Goal: Task Accomplishment & Management: Manage account settings

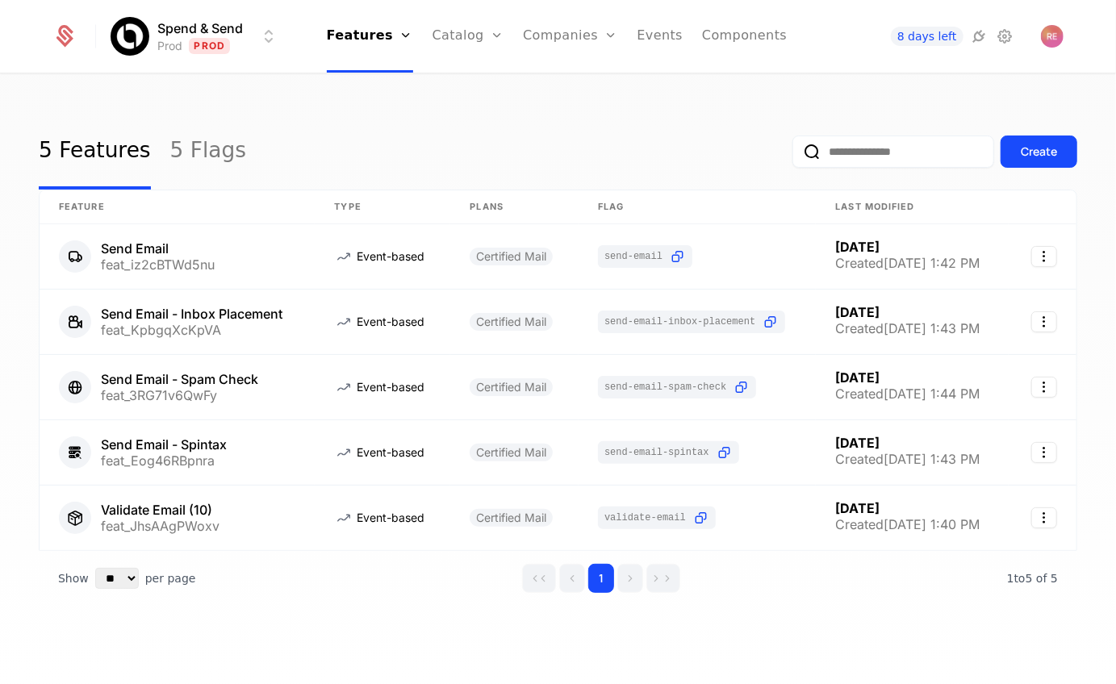
drag, startPoint x: 390, startPoint y: 150, endPoint x: 516, endPoint y: 63, distance: 153.7
click at [530, 43] on link "Companies" at bounding box center [570, 36] width 94 height 73
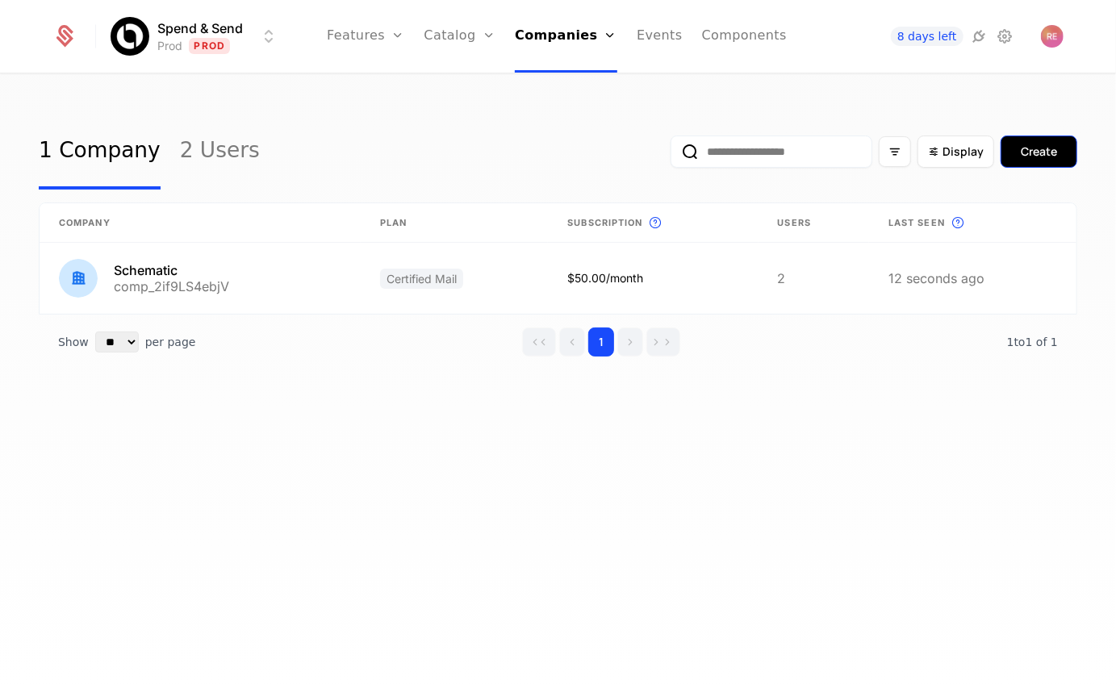
click at [1033, 147] on div "Create" at bounding box center [1038, 152] width 36 height 16
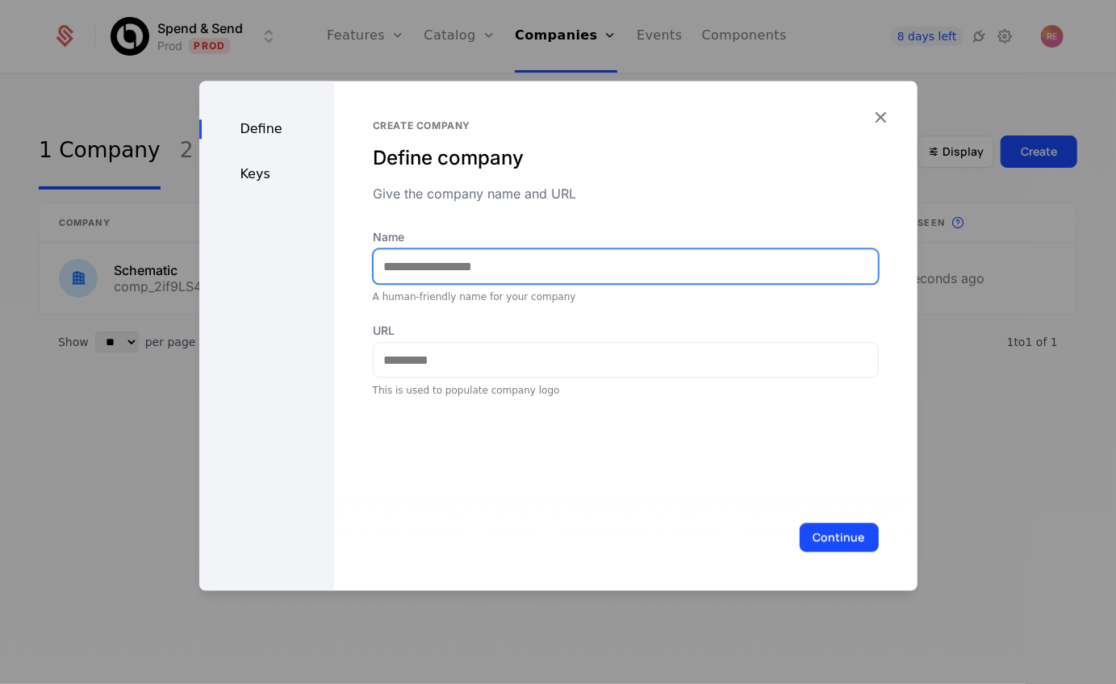
click at [607, 274] on input "Name" at bounding box center [625, 266] width 504 height 34
type input "*******"
click at [799, 523] on button "Continue" at bounding box center [838, 537] width 79 height 29
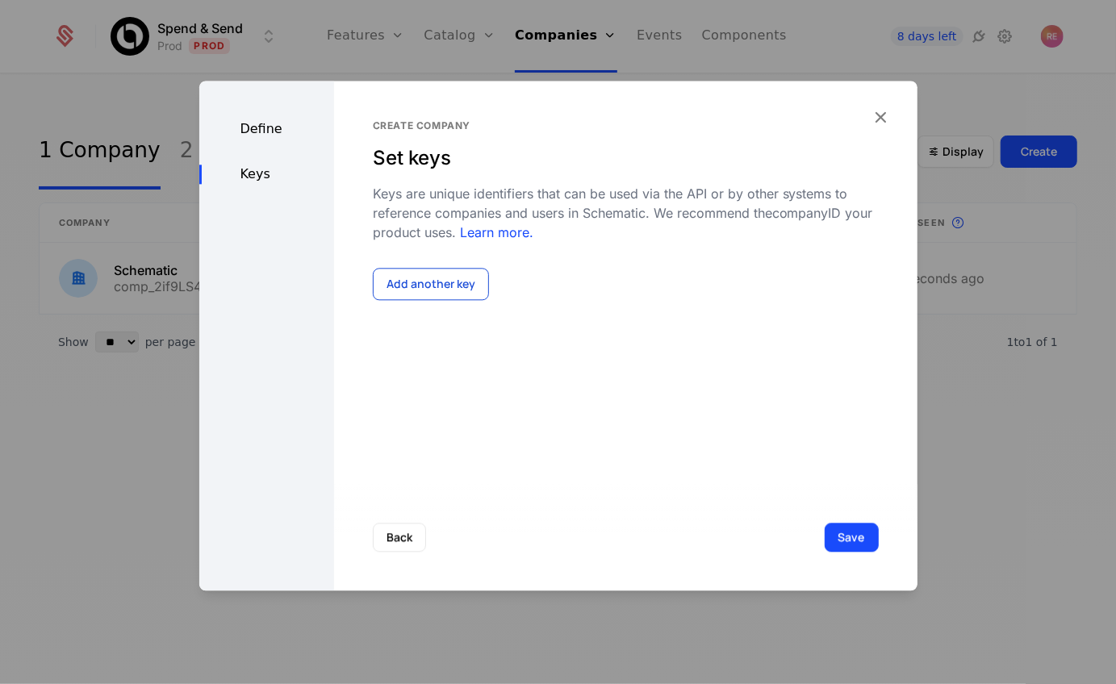
click at [406, 286] on button "Add another key" at bounding box center [431, 284] width 116 height 32
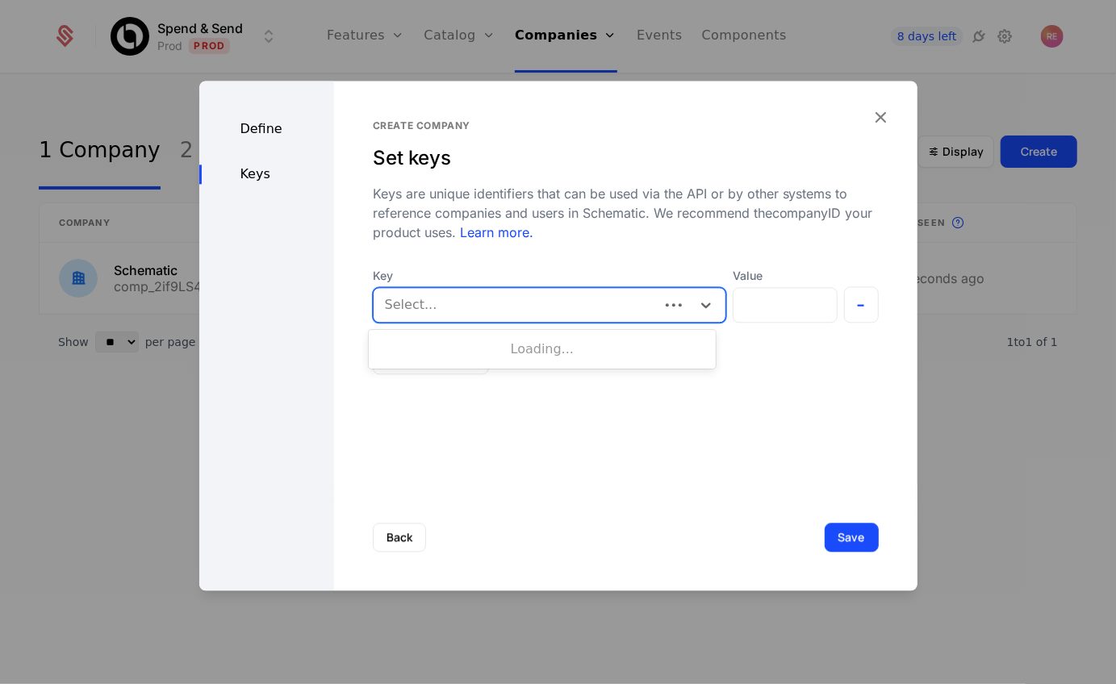
click at [463, 305] on div at bounding box center [516, 305] width 263 height 23
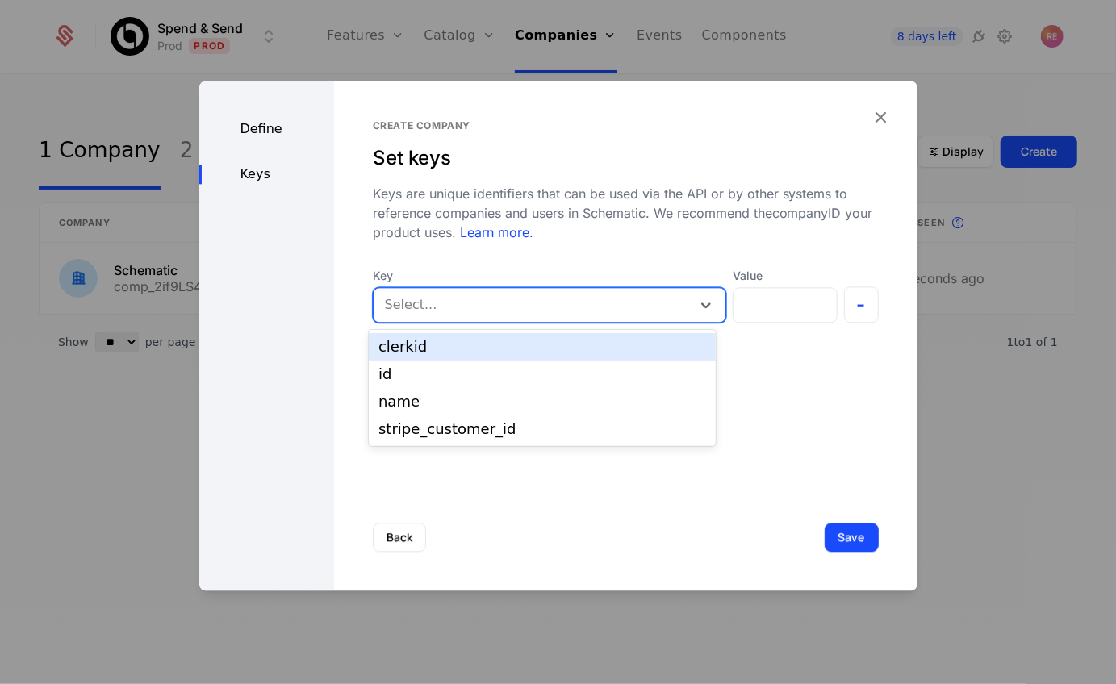
click at [460, 353] on div "clerkid" at bounding box center [542, 347] width 328 height 15
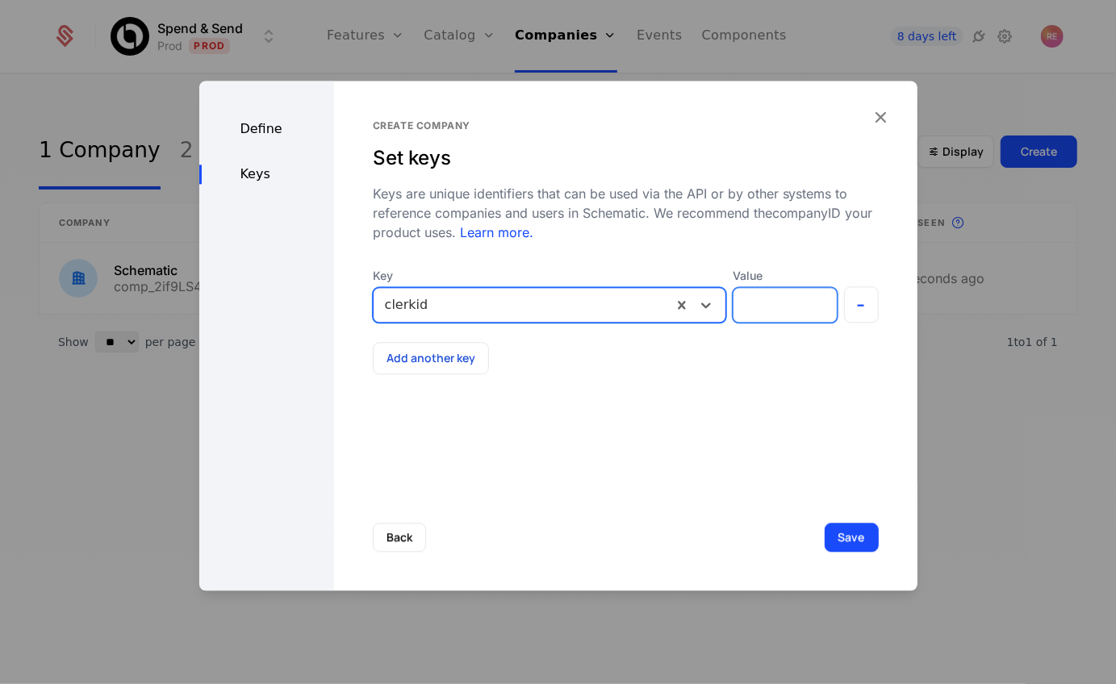
click at [753, 305] on input "Value" at bounding box center [784, 305] width 103 height 34
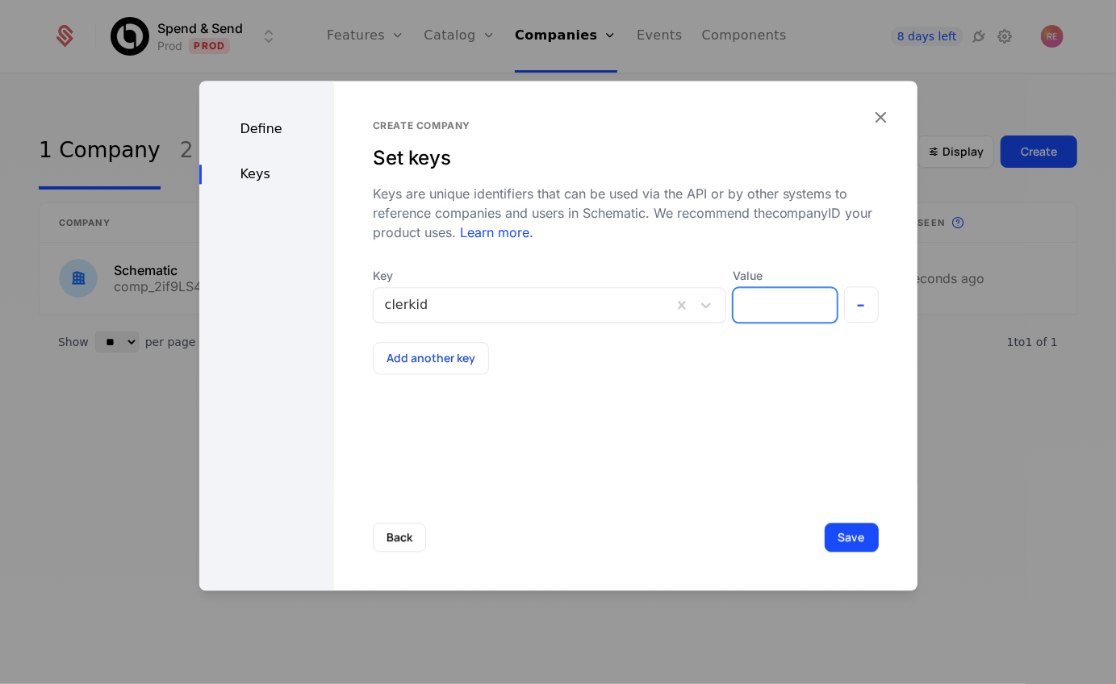
type input "******"
click at [844, 540] on button "Save" at bounding box center [851, 537] width 54 height 29
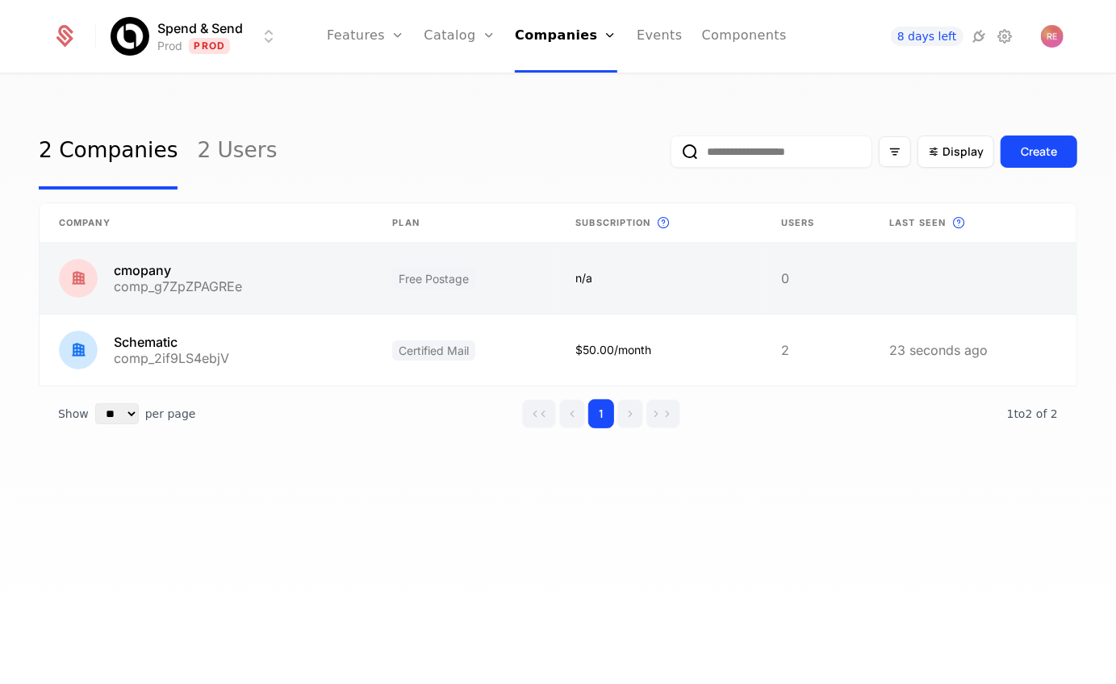
click at [222, 269] on link at bounding box center [206, 278] width 333 height 71
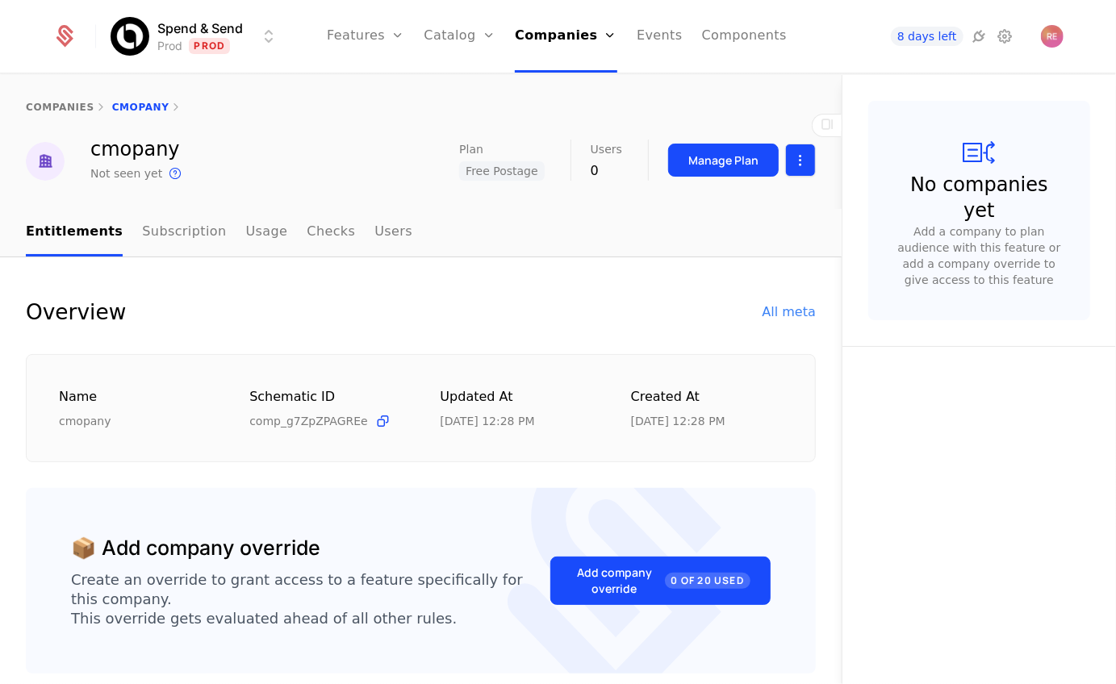
click at [793, 165] on html "Spend & Send Prod Prod Features Features Flags Catalog Plans Add Ons Credits Co…" at bounding box center [558, 342] width 1116 height 684
click at [665, 126] on html "Spend & Send Prod Prod Features Features Flags Catalog Plans Add Ons Credits Co…" at bounding box center [558, 342] width 1116 height 684
click at [704, 173] on button "Manage Plan" at bounding box center [723, 160] width 111 height 33
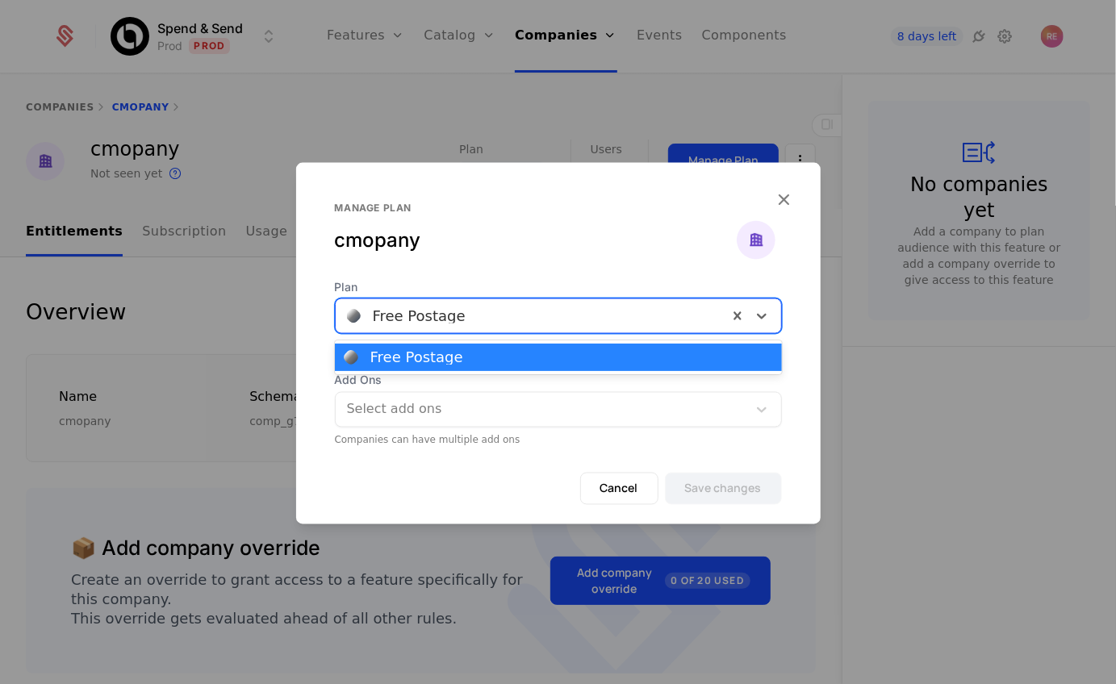
click at [439, 313] on div at bounding box center [531, 316] width 369 height 23
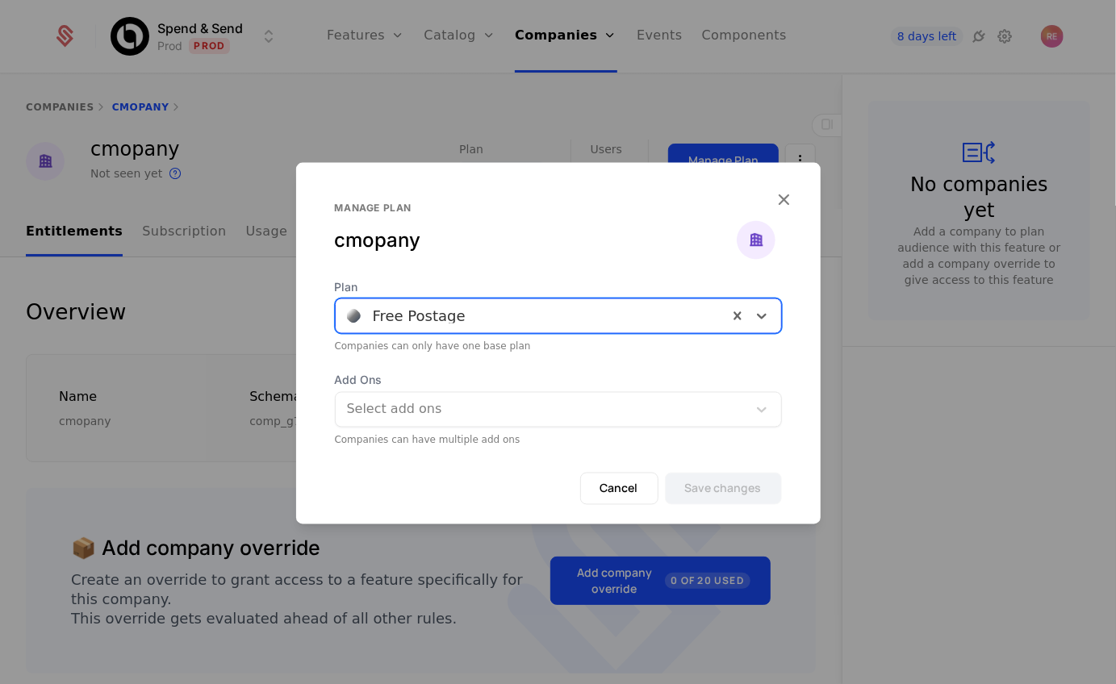
click at [439, 314] on div at bounding box center [531, 316] width 369 height 23
click at [448, 248] on div "cmopany" at bounding box center [536, 240] width 402 height 26
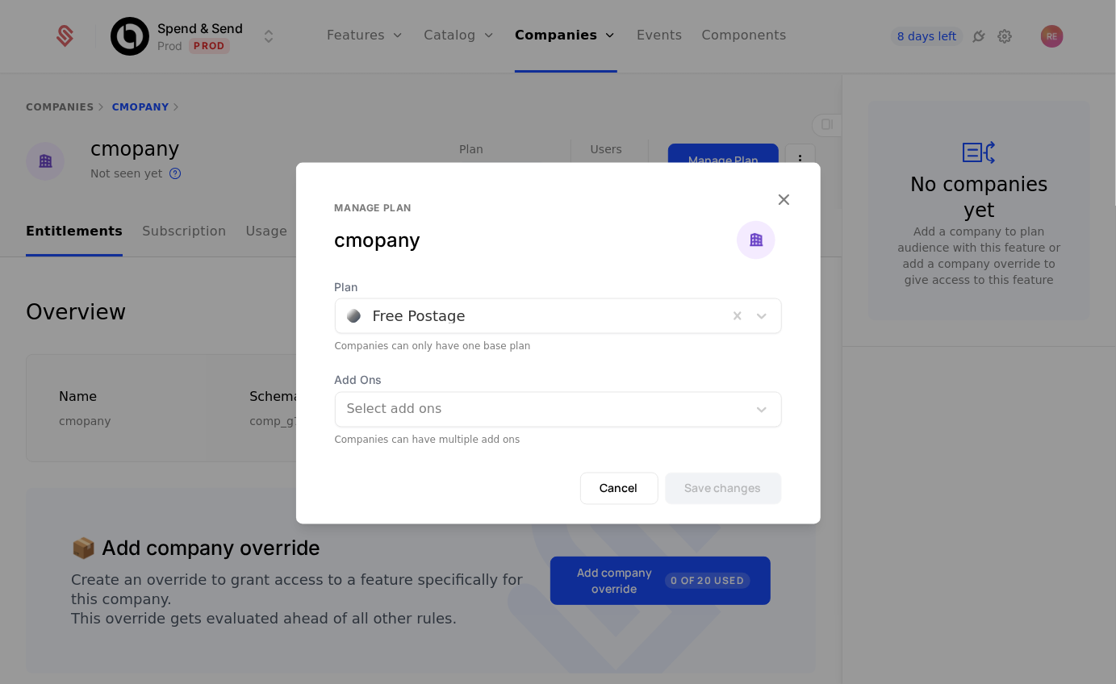
click at [398, 142] on div at bounding box center [558, 342] width 1116 height 684
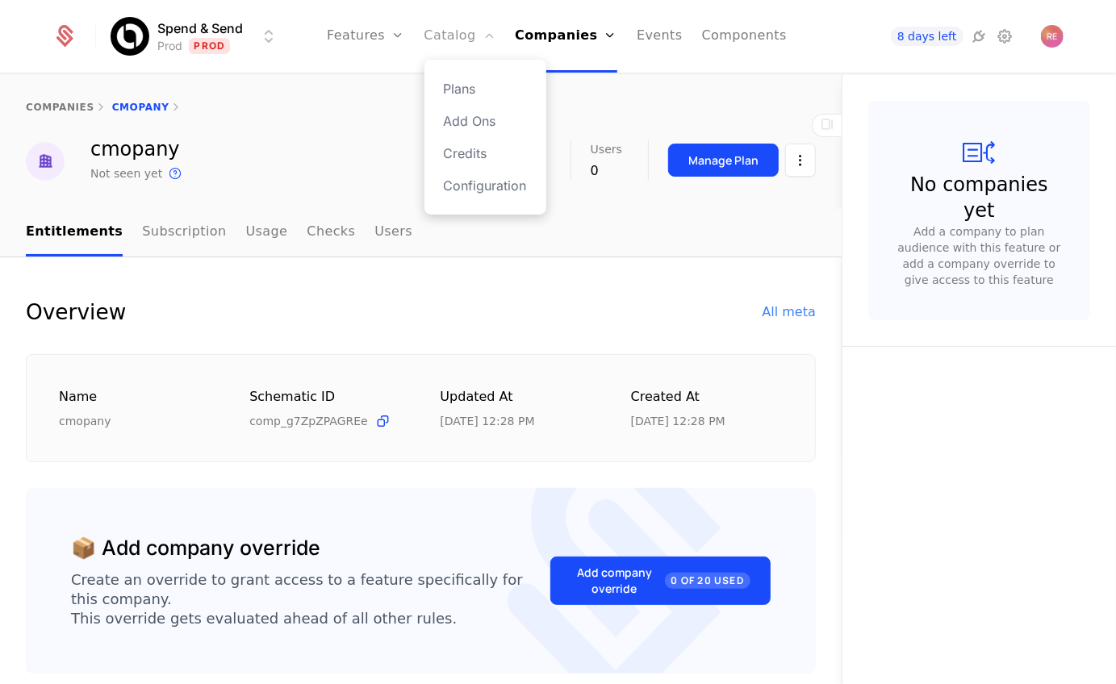
click at [449, 31] on link "Catalog" at bounding box center [460, 36] width 72 height 73
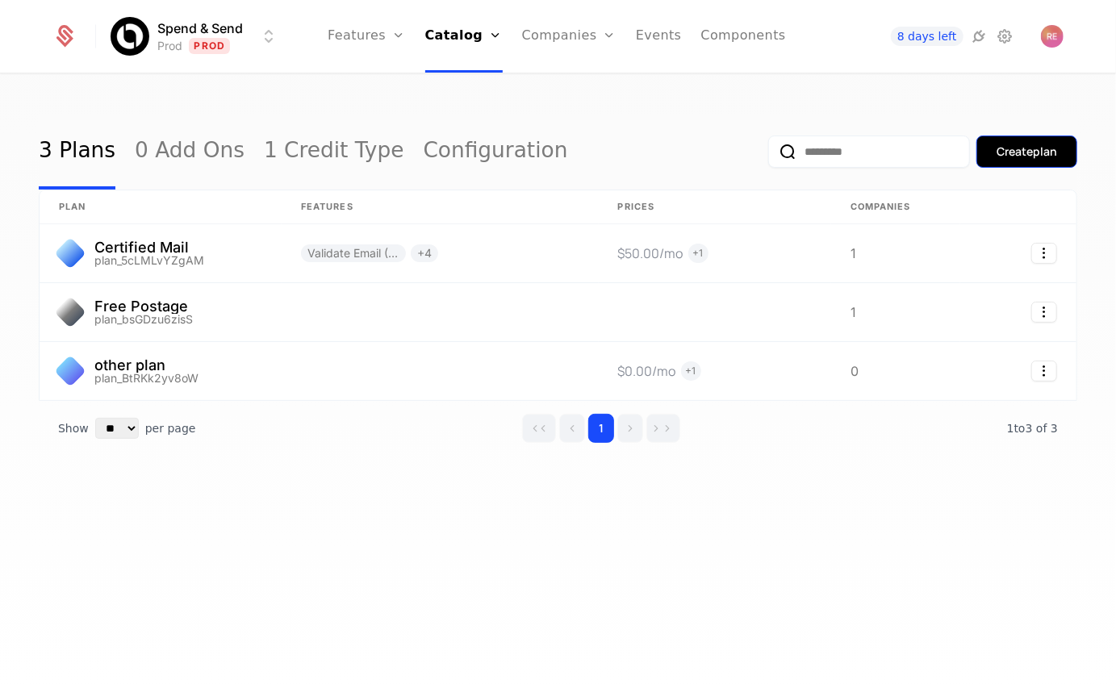
click at [990, 155] on button "Create plan" at bounding box center [1026, 152] width 101 height 32
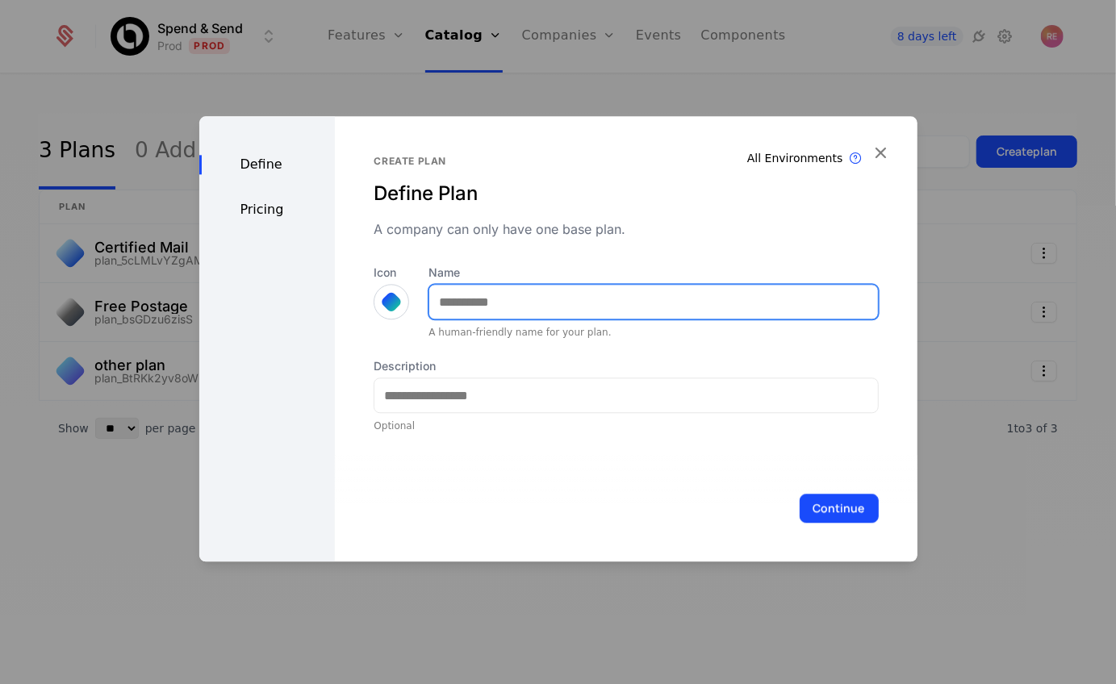
click at [486, 295] on input "Name" at bounding box center [653, 302] width 448 height 34
type input "**********"
click at [799, 494] on button "Continue" at bounding box center [838, 508] width 79 height 29
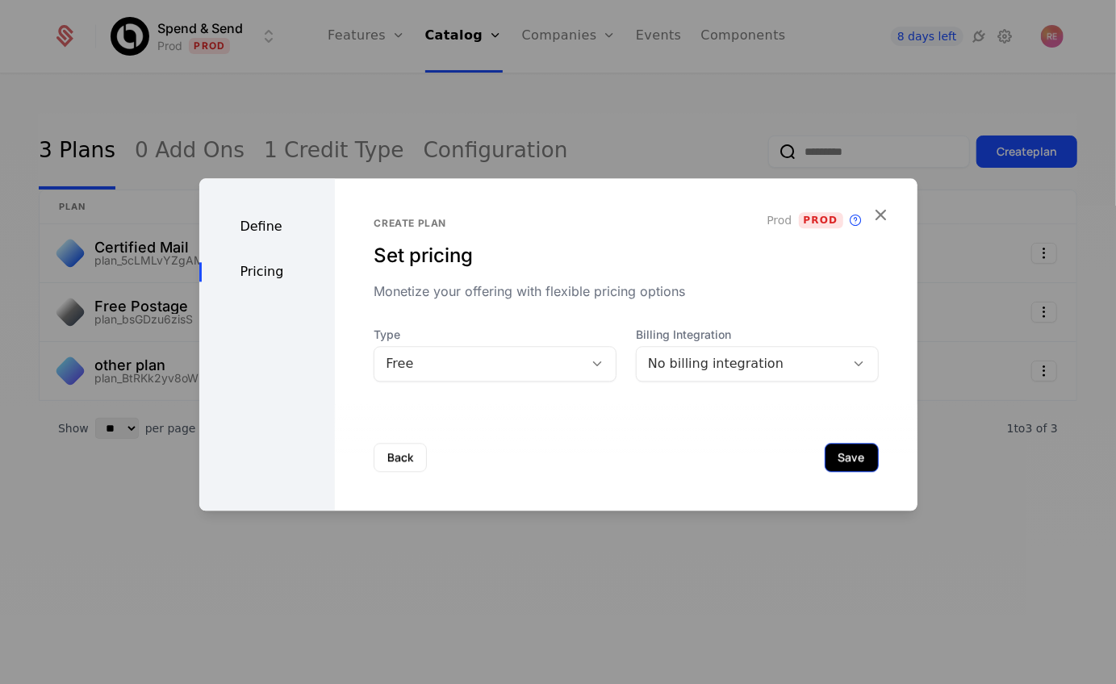
click at [867, 454] on button "Save" at bounding box center [851, 457] width 54 height 29
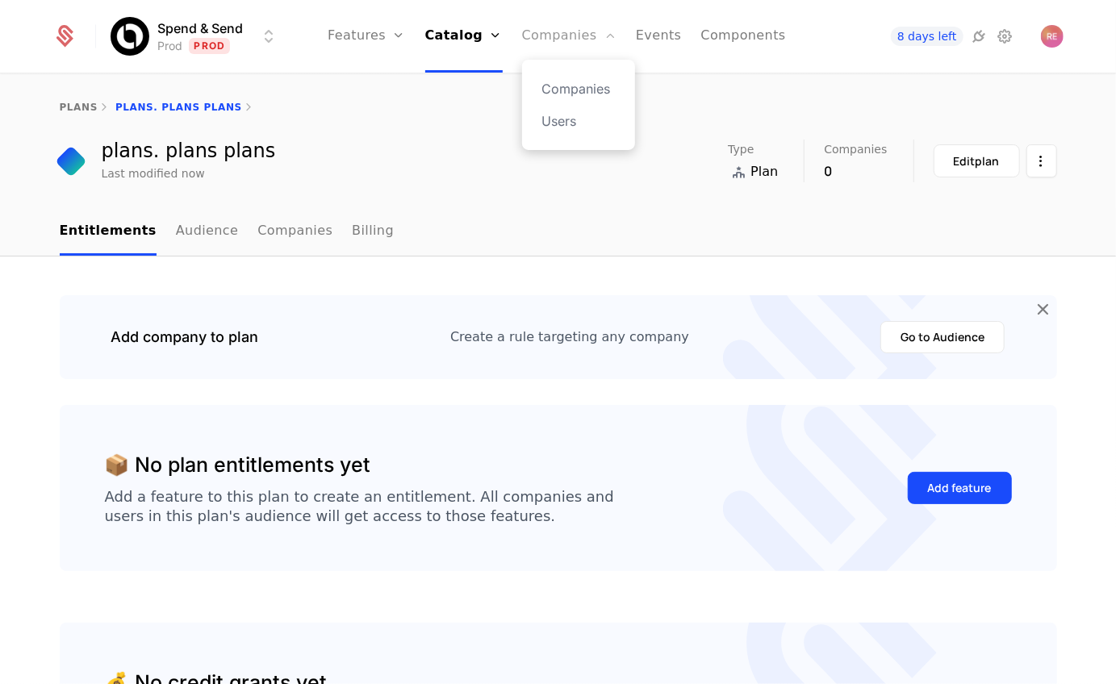
click at [539, 48] on link "Companies" at bounding box center [569, 36] width 94 height 73
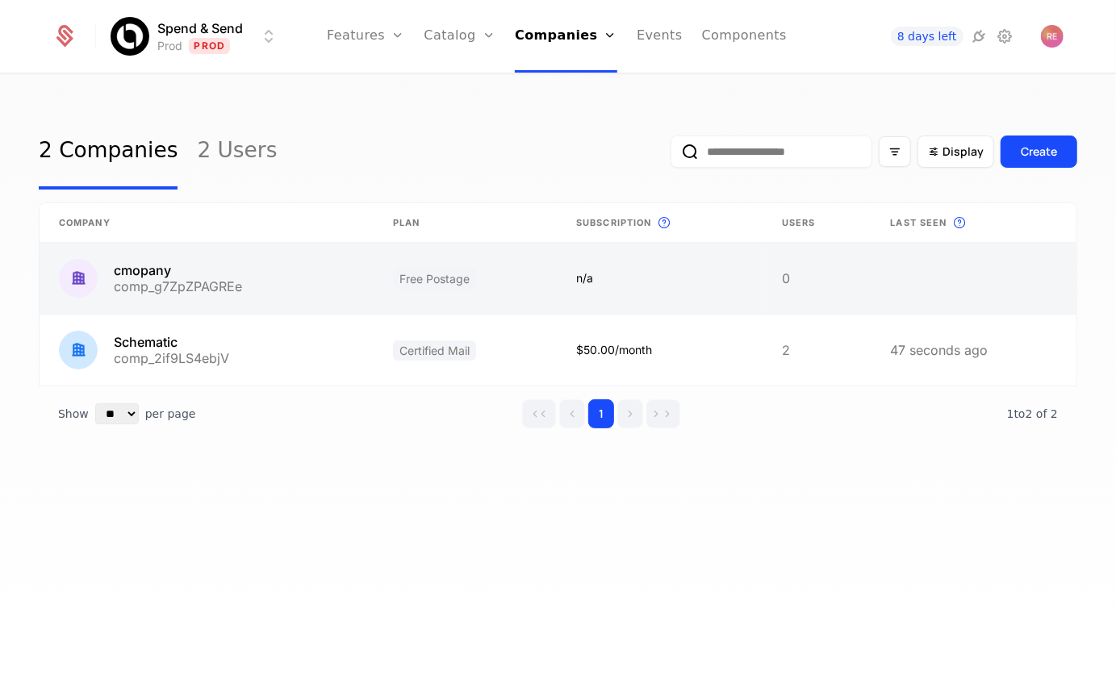
click at [321, 277] on link at bounding box center [207, 278] width 334 height 71
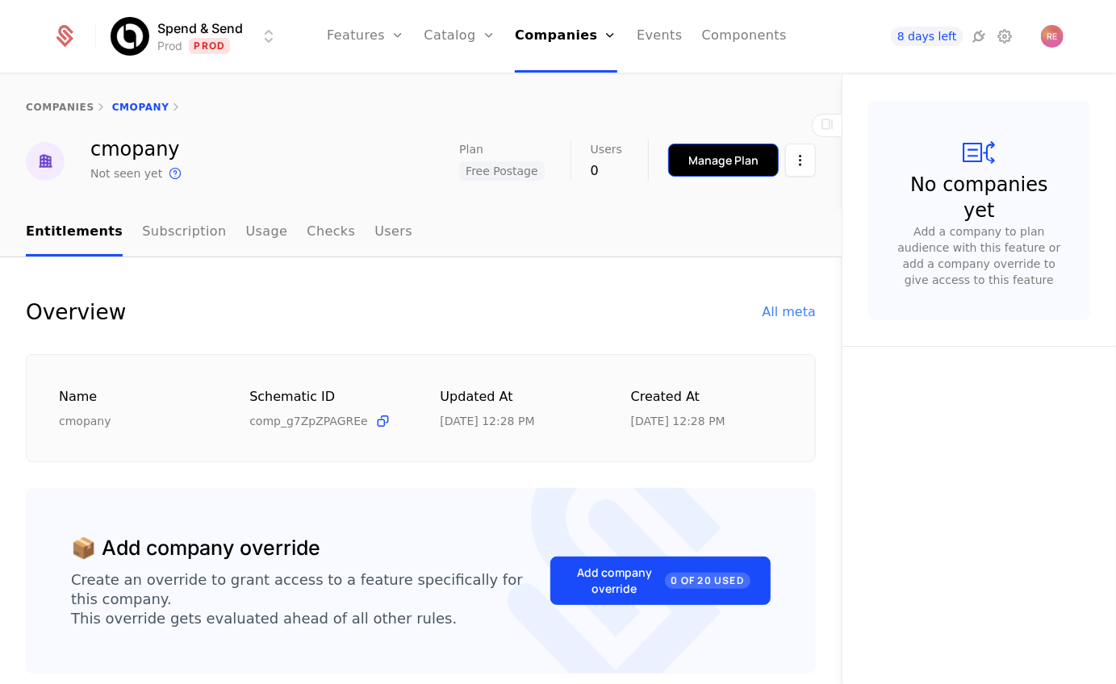
click at [745, 153] on div "Manage Plan" at bounding box center [723, 160] width 70 height 16
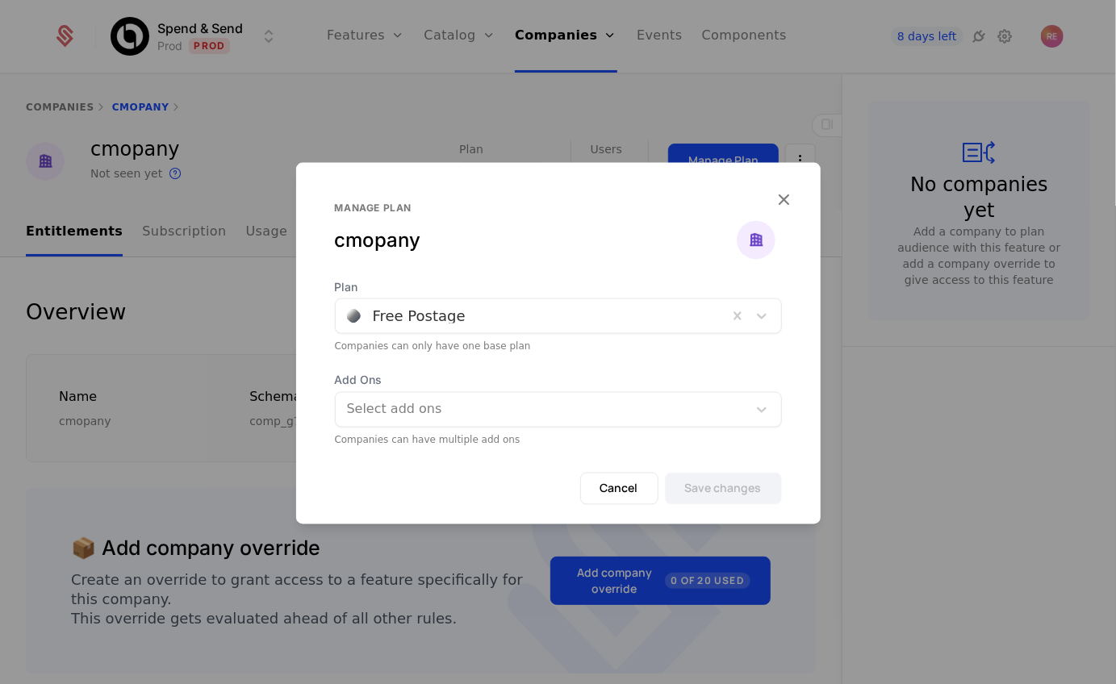
click at [519, 273] on div "Manage plan cmopany" at bounding box center [558, 240] width 447 height 77
click at [507, 294] on span "Plan" at bounding box center [558, 287] width 447 height 16
click at [492, 336] on div "Plan Free Postage Companies can only have one base plan" at bounding box center [558, 316] width 447 height 74
click at [498, 317] on div at bounding box center [531, 316] width 369 height 23
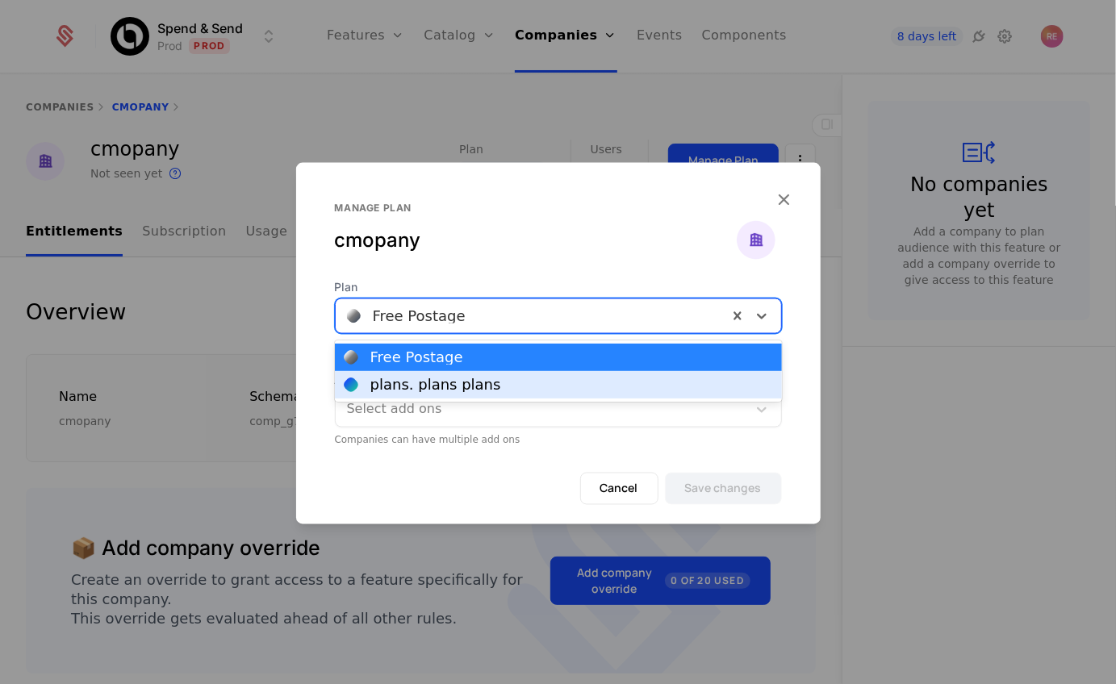
click at [468, 375] on div "plans. plans plans" at bounding box center [558, 384] width 447 height 27
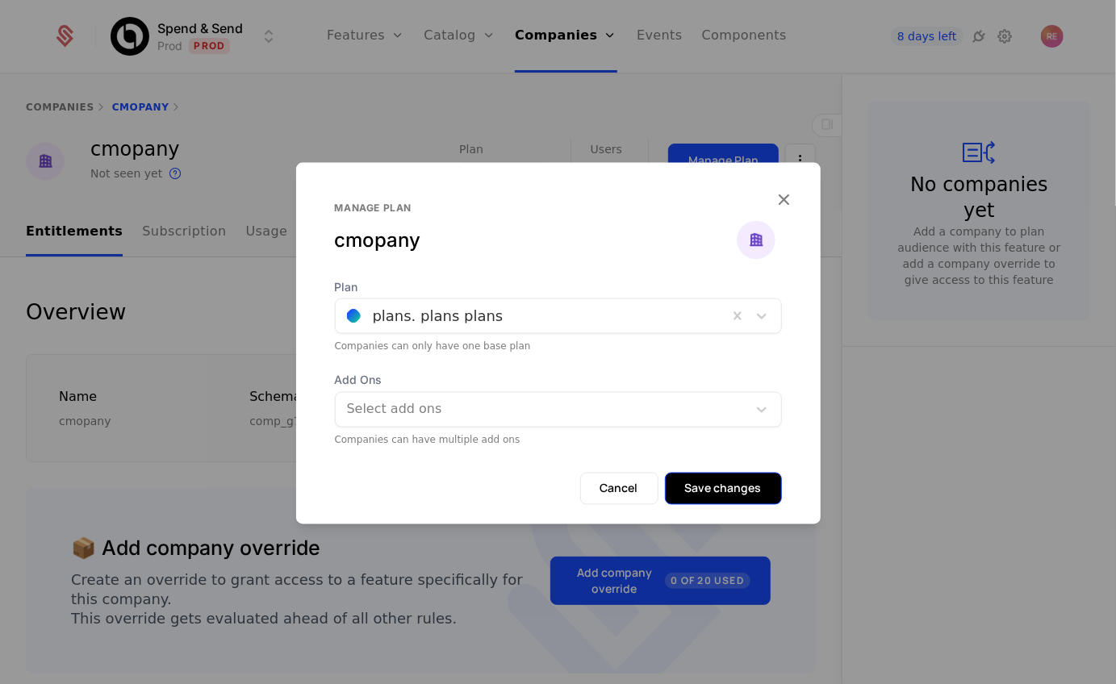
click at [736, 490] on button "Save changes" at bounding box center [723, 489] width 117 height 32
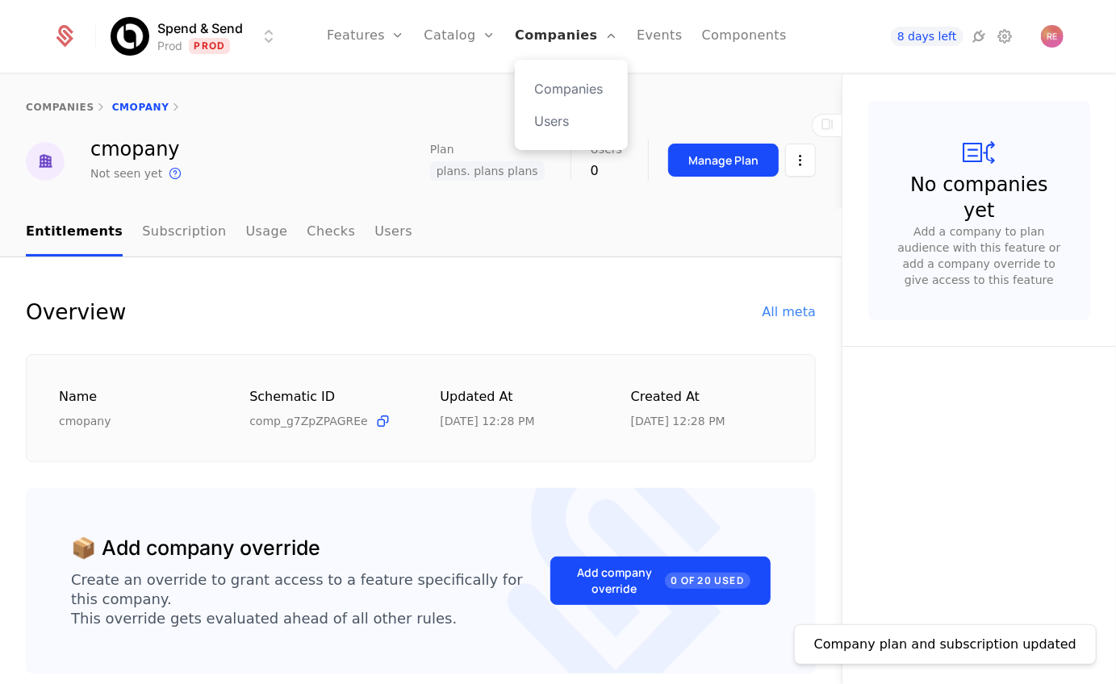
click at [540, 40] on link "Companies" at bounding box center [566, 36] width 102 height 73
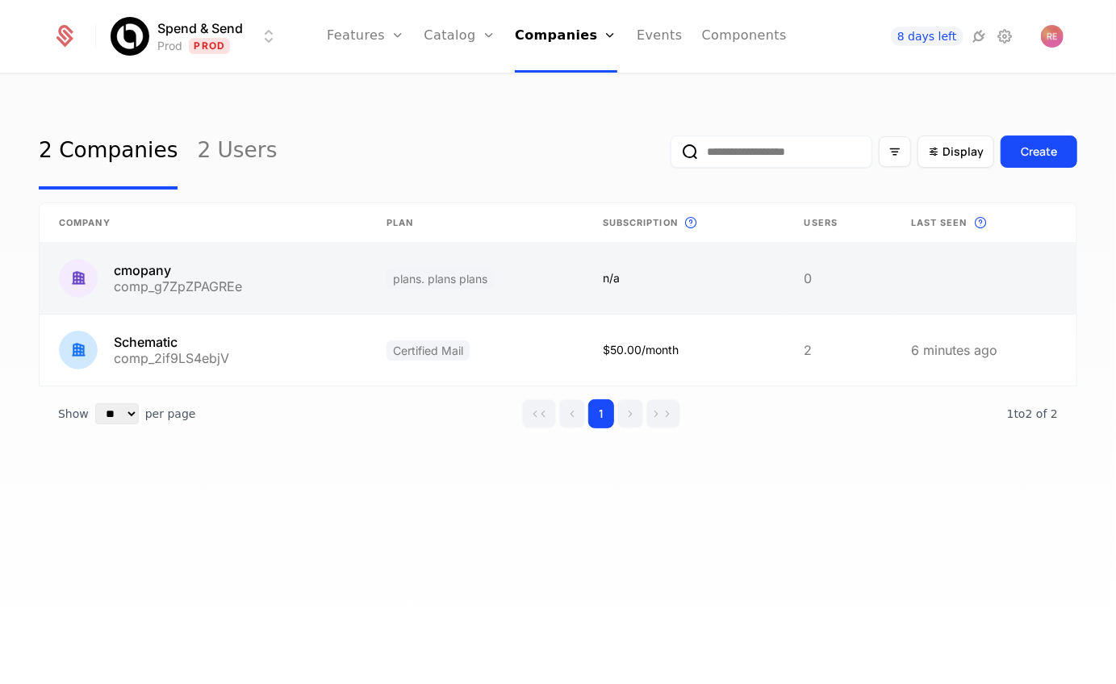
click at [204, 273] on link at bounding box center [204, 278] width 328 height 71
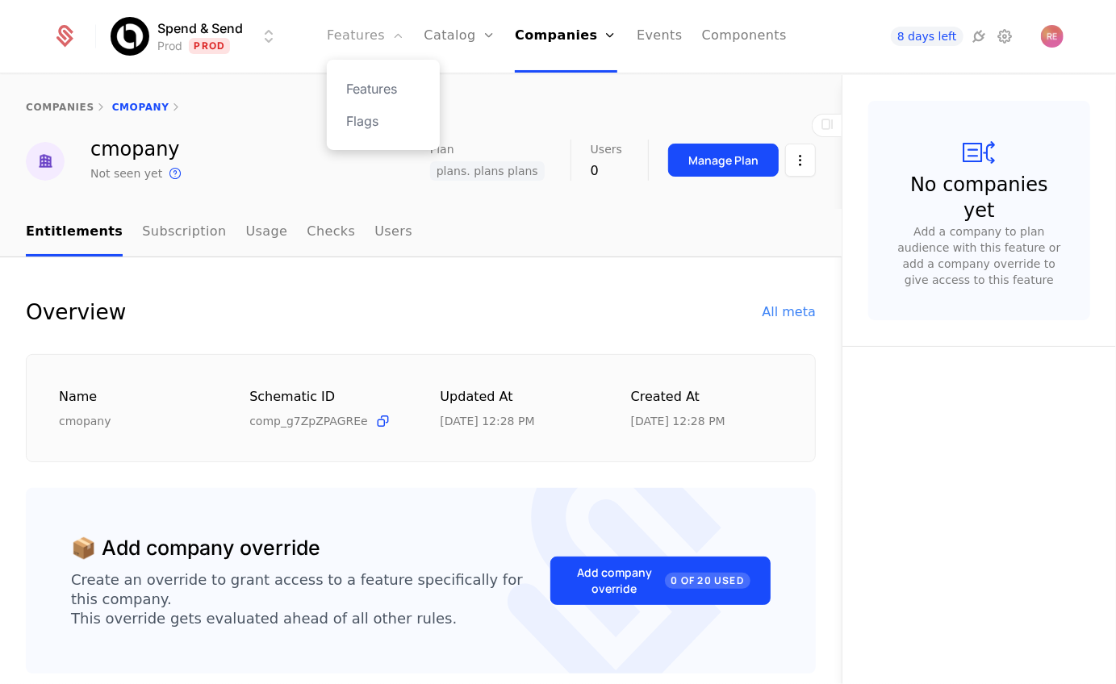
click at [341, 42] on link "Features" at bounding box center [365, 36] width 77 height 73
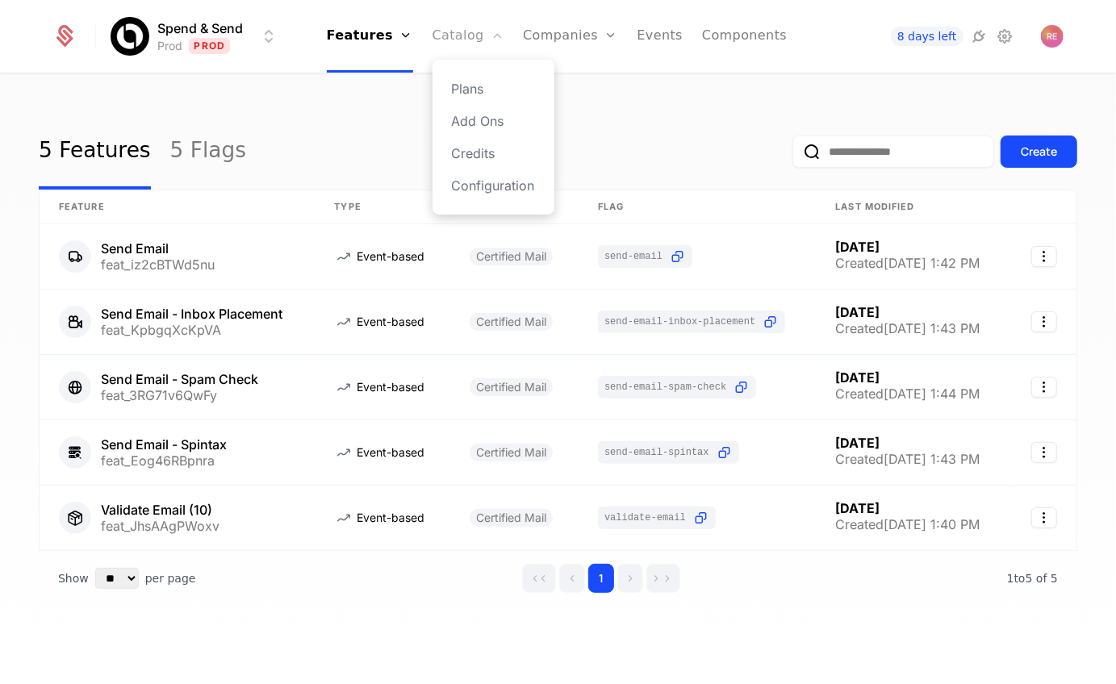
click at [451, 43] on link "Catalog" at bounding box center [468, 36] width 72 height 73
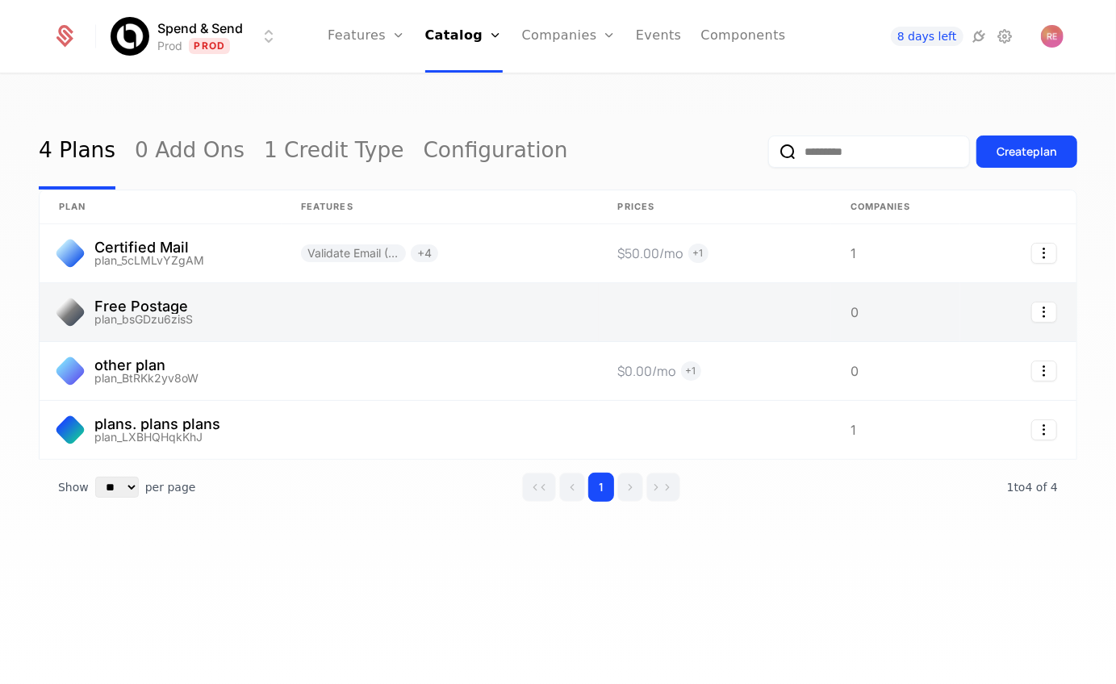
click at [234, 315] on link at bounding box center [161, 312] width 242 height 58
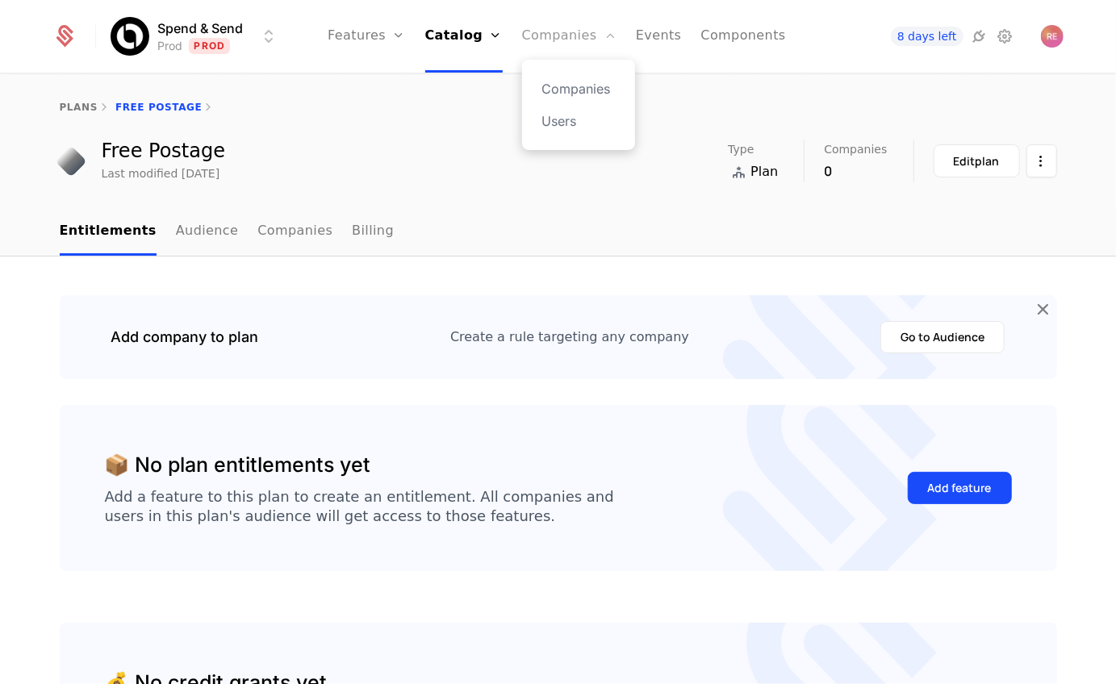
click at [553, 39] on link "Companies" at bounding box center [569, 36] width 94 height 73
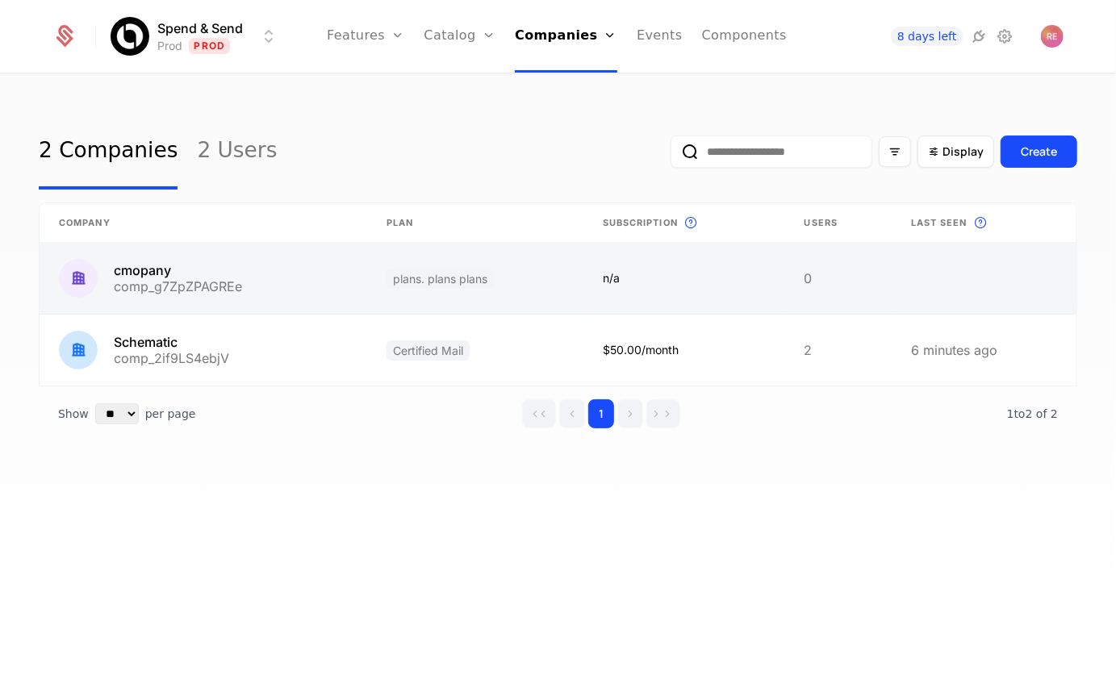
click at [230, 292] on link at bounding box center [204, 278] width 328 height 71
